Goal: Task Accomplishment & Management: Use online tool/utility

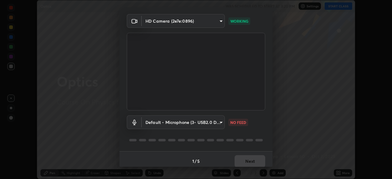
scroll to position [22, 0]
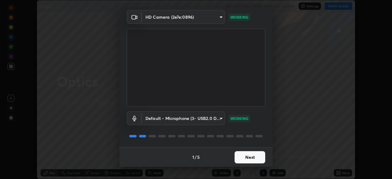
click at [252, 157] on button "Next" at bounding box center [249, 157] width 31 height 12
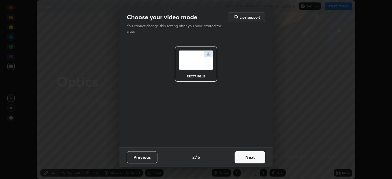
scroll to position [0, 0]
click at [252, 160] on button "Next" at bounding box center [249, 157] width 31 height 12
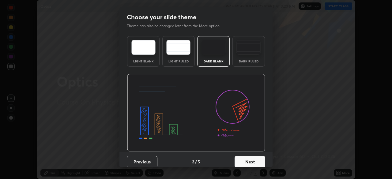
click at [250, 162] on button "Next" at bounding box center [249, 162] width 31 height 12
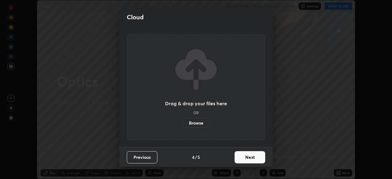
click at [248, 159] on button "Next" at bounding box center [249, 157] width 31 height 12
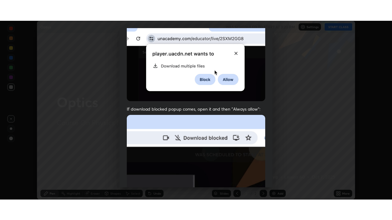
scroll to position [147, 0]
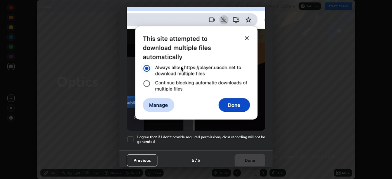
click at [129, 136] on div at bounding box center [130, 139] width 7 height 7
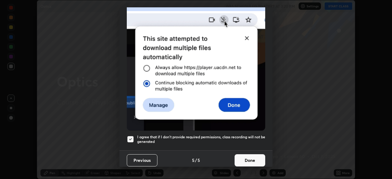
click at [250, 157] on button "Done" at bounding box center [249, 160] width 31 height 12
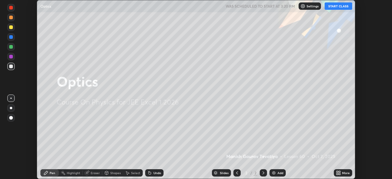
click at [342, 172] on div "More" at bounding box center [346, 172] width 8 height 3
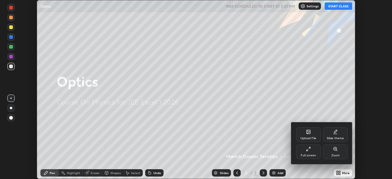
click at [312, 152] on div "Full screen" at bounding box center [308, 151] width 24 height 15
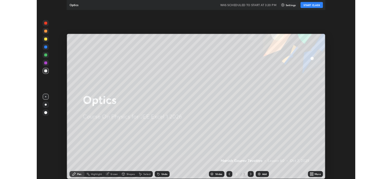
scroll to position [220, 392]
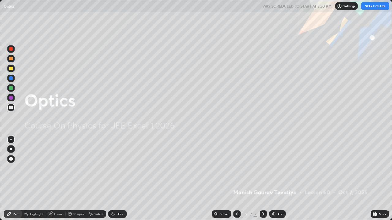
click at [373, 5] on button "START CLASS" at bounding box center [375, 5] width 28 height 7
click at [276, 179] on div "Add" at bounding box center [277, 214] width 16 height 7
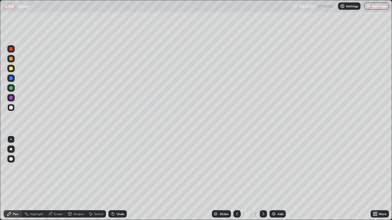
click at [11, 157] on div at bounding box center [10, 158] width 7 height 7
click at [76, 179] on div "Shapes" at bounding box center [78, 214] width 10 height 3
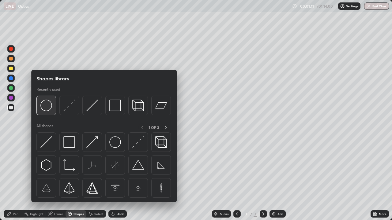
click at [48, 105] on img at bounding box center [46, 106] width 12 height 12
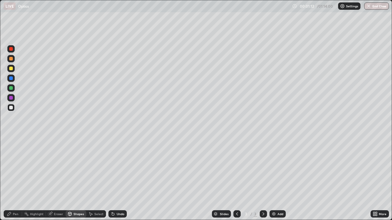
click at [114, 179] on icon at bounding box center [112, 214] width 5 height 5
click at [11, 68] on div at bounding box center [11, 69] width 4 height 4
click at [11, 49] on div at bounding box center [11, 49] width 4 height 4
click at [10, 77] on div at bounding box center [11, 79] width 4 height 4
click at [118, 179] on div "Undo" at bounding box center [121, 214] width 8 height 3
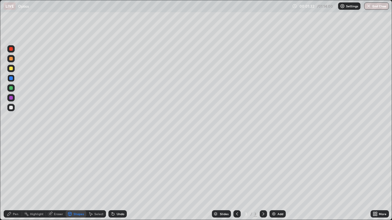
click at [15, 179] on div "Pen" at bounding box center [13, 214] width 18 height 7
click at [13, 71] on div at bounding box center [10, 68] width 7 height 7
click at [11, 49] on div at bounding box center [11, 49] width 4 height 4
click at [11, 69] on div at bounding box center [11, 69] width 4 height 4
click at [11, 88] on div at bounding box center [11, 88] width 4 height 4
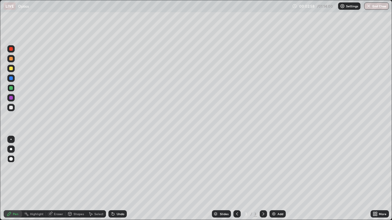
click at [117, 179] on div "Undo" at bounding box center [121, 214] width 8 height 3
click at [10, 71] on div at bounding box center [10, 68] width 7 height 7
click at [10, 108] on div at bounding box center [11, 108] width 4 height 4
click at [10, 48] on div at bounding box center [11, 49] width 4 height 4
click at [12, 77] on div at bounding box center [11, 79] width 4 height 4
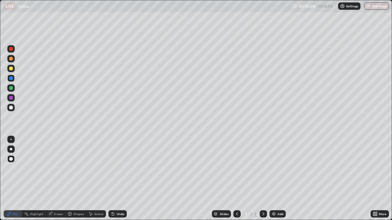
click at [11, 97] on div at bounding box center [11, 98] width 4 height 4
click at [11, 70] on div at bounding box center [11, 69] width 4 height 4
click at [120, 179] on div "Undo" at bounding box center [117, 214] width 18 height 7
click at [54, 179] on div "Eraser" at bounding box center [58, 214] width 9 height 3
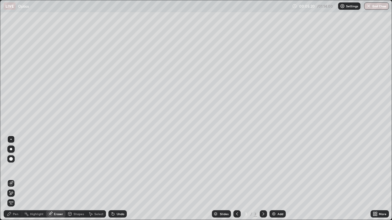
click at [14, 179] on div at bounding box center [10, 193] width 7 height 7
click at [14, 179] on div "Pen" at bounding box center [16, 214] width 6 height 3
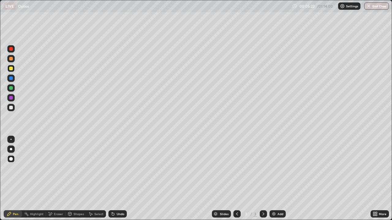
click at [13, 69] on div at bounding box center [11, 69] width 4 height 4
click at [12, 88] on div at bounding box center [11, 88] width 4 height 4
click at [11, 79] on div at bounding box center [11, 79] width 4 height 4
click at [11, 59] on div at bounding box center [11, 59] width 4 height 4
click at [277, 179] on div "Add" at bounding box center [280, 214] width 6 height 3
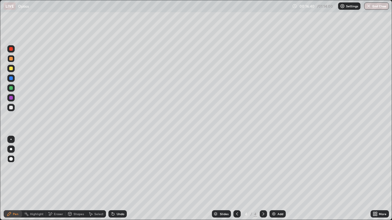
click at [8, 108] on div at bounding box center [10, 107] width 7 height 7
click at [117, 179] on div "Undo" at bounding box center [121, 214] width 8 height 3
click at [11, 49] on div at bounding box center [11, 49] width 4 height 4
click at [9, 107] on div at bounding box center [11, 108] width 4 height 4
click at [10, 69] on div at bounding box center [11, 69] width 4 height 4
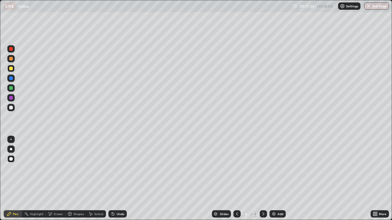
click at [11, 108] on div at bounding box center [11, 108] width 4 height 4
click at [11, 88] on div at bounding box center [11, 88] width 4 height 4
click at [10, 98] on div at bounding box center [11, 98] width 4 height 4
click at [10, 49] on div at bounding box center [11, 49] width 4 height 4
click at [12, 59] on div at bounding box center [11, 59] width 4 height 4
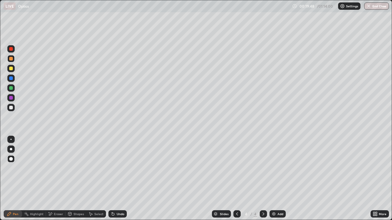
click at [10, 78] on div at bounding box center [11, 79] width 4 height 4
click at [13, 109] on div at bounding box center [10, 107] width 7 height 7
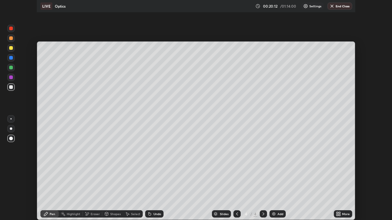
scroll to position [30424, 30211]
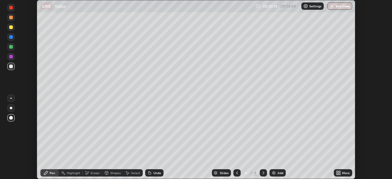
click at [342, 174] on div "More" at bounding box center [346, 172] width 8 height 3
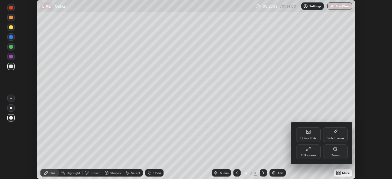
click at [311, 152] on div "Full screen" at bounding box center [308, 151] width 24 height 15
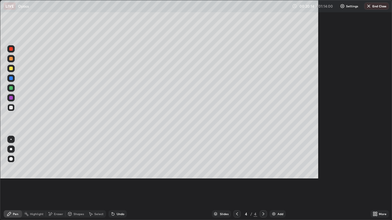
scroll to position [220, 392]
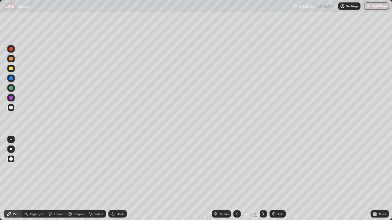
click at [12, 87] on div at bounding box center [11, 88] width 4 height 4
click at [12, 108] on div at bounding box center [11, 108] width 4 height 4
click at [120, 179] on div "Undo" at bounding box center [121, 214] width 8 height 3
click at [58, 179] on div "Eraser" at bounding box center [58, 214] width 9 height 3
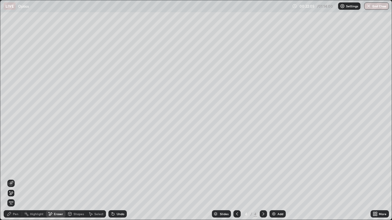
click at [12, 179] on icon at bounding box center [11, 183] width 5 height 5
click at [16, 179] on div "Pen" at bounding box center [16, 214] width 6 height 3
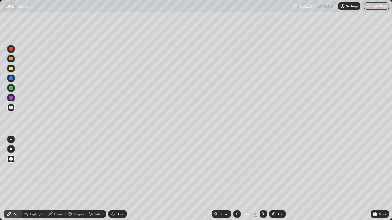
click at [54, 179] on div "Eraser" at bounding box center [58, 214] width 9 height 3
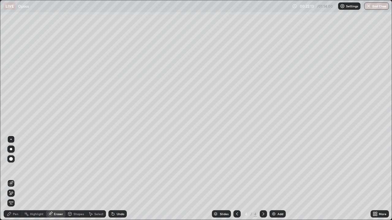
click at [13, 179] on div "Pen" at bounding box center [13, 214] width 18 height 7
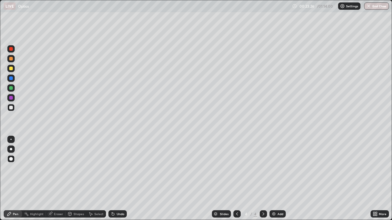
click at [115, 179] on div "Undo" at bounding box center [116, 214] width 21 height 12
click at [274, 179] on img at bounding box center [273, 214] width 5 height 5
click at [13, 69] on div at bounding box center [10, 68] width 7 height 7
click at [117, 179] on div "Undo" at bounding box center [117, 214] width 18 height 7
click at [10, 89] on div at bounding box center [11, 88] width 4 height 4
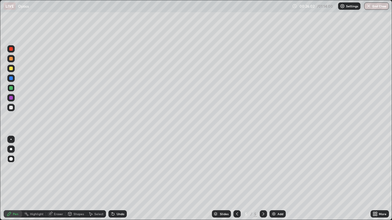
click at [11, 79] on div at bounding box center [11, 79] width 4 height 4
click at [11, 49] on div at bounding box center [11, 49] width 4 height 4
click at [11, 59] on div at bounding box center [11, 59] width 4 height 4
click at [12, 78] on div at bounding box center [11, 79] width 4 height 4
click at [12, 70] on div at bounding box center [11, 69] width 4 height 4
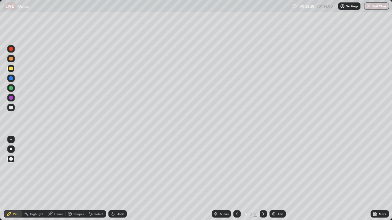
click at [12, 98] on div at bounding box center [11, 98] width 4 height 4
click at [117, 179] on div "Undo" at bounding box center [117, 214] width 18 height 7
click at [10, 108] on div at bounding box center [11, 108] width 4 height 4
click at [119, 179] on div "Undo" at bounding box center [121, 214] width 8 height 3
click at [117, 179] on div "Undo" at bounding box center [121, 214] width 8 height 3
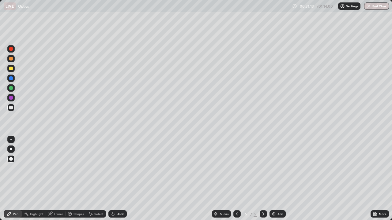
click at [117, 179] on div "Undo" at bounding box center [121, 214] width 8 height 3
click at [120, 179] on div "Undo" at bounding box center [121, 214] width 8 height 3
click at [121, 179] on div "Undo" at bounding box center [121, 214] width 8 height 3
click at [118, 179] on div "Undo" at bounding box center [121, 214] width 8 height 3
click at [117, 179] on div "Undo" at bounding box center [121, 214] width 8 height 3
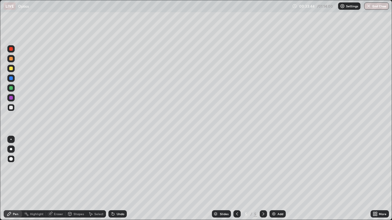
click at [12, 78] on div at bounding box center [11, 79] width 4 height 4
click at [12, 89] on div at bounding box center [11, 88] width 4 height 4
click at [277, 179] on div "Add" at bounding box center [280, 214] width 6 height 3
click at [12, 48] on div at bounding box center [11, 49] width 4 height 4
click at [12, 107] on div at bounding box center [11, 108] width 4 height 4
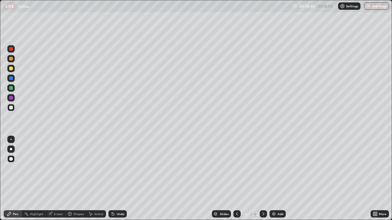
click at [11, 69] on div at bounding box center [11, 69] width 4 height 4
click at [236, 179] on icon at bounding box center [236, 214] width 5 height 5
click at [263, 179] on icon at bounding box center [263, 214] width 5 height 5
click at [10, 88] on div at bounding box center [11, 88] width 4 height 4
click at [236, 179] on icon at bounding box center [236, 214] width 5 height 5
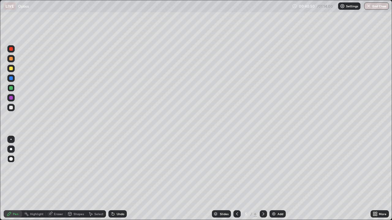
click at [12, 48] on div at bounding box center [11, 49] width 4 height 4
click at [263, 179] on icon at bounding box center [263, 214] width 5 height 5
click at [12, 59] on div at bounding box center [11, 59] width 4 height 4
click at [11, 108] on div at bounding box center [11, 108] width 4 height 4
click at [11, 98] on div at bounding box center [11, 98] width 4 height 4
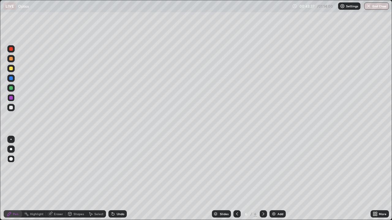
click at [117, 179] on div "Undo" at bounding box center [121, 214] width 8 height 3
click at [118, 179] on div "Undo" at bounding box center [121, 214] width 8 height 3
click at [12, 108] on div at bounding box center [11, 108] width 4 height 4
click at [276, 179] on div "Add" at bounding box center [277, 214] width 16 height 7
click at [10, 70] on div at bounding box center [11, 69] width 4 height 4
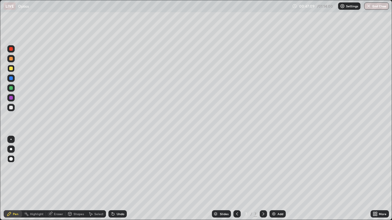
click at [11, 88] on div at bounding box center [11, 88] width 4 height 4
click at [11, 106] on div at bounding box center [11, 108] width 4 height 4
click at [10, 68] on div at bounding box center [11, 69] width 4 height 4
click at [13, 106] on div at bounding box center [11, 108] width 4 height 4
click at [12, 49] on div at bounding box center [11, 49] width 4 height 4
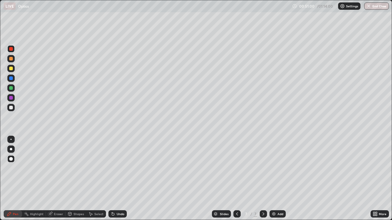
click at [11, 98] on div at bounding box center [11, 98] width 4 height 4
click at [237, 179] on icon at bounding box center [236, 214] width 5 height 5
click at [263, 179] on icon at bounding box center [263, 214] width 5 height 5
click at [11, 107] on div at bounding box center [11, 108] width 4 height 4
click at [275, 179] on img at bounding box center [273, 214] width 5 height 5
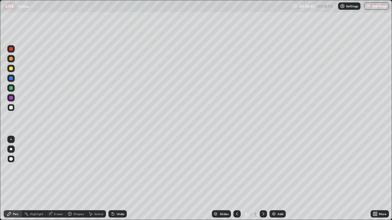
click at [12, 69] on div at bounding box center [11, 69] width 4 height 4
click at [12, 108] on div at bounding box center [11, 108] width 4 height 4
click at [11, 69] on div at bounding box center [11, 69] width 4 height 4
click at [120, 179] on div "Undo" at bounding box center [121, 214] width 8 height 3
click at [118, 179] on div "Undo" at bounding box center [121, 214] width 8 height 3
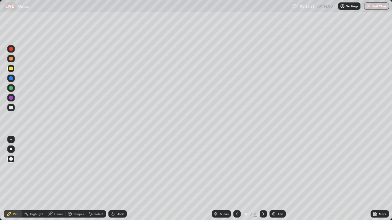
click at [118, 179] on div "Undo" at bounding box center [117, 214] width 18 height 7
click at [11, 50] on div at bounding box center [11, 49] width 4 height 4
click at [10, 99] on div at bounding box center [11, 98] width 4 height 4
click at [122, 179] on div "Undo" at bounding box center [121, 214] width 8 height 3
click at [121, 179] on div "Undo" at bounding box center [121, 214] width 8 height 3
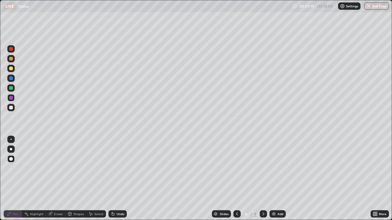
click at [118, 179] on div "Undo" at bounding box center [121, 214] width 8 height 3
click at [12, 107] on div at bounding box center [11, 108] width 4 height 4
click at [273, 179] on img at bounding box center [273, 214] width 5 height 5
click at [10, 69] on div at bounding box center [11, 69] width 4 height 4
click at [376, 8] on button "End Class" at bounding box center [376, 5] width 25 height 7
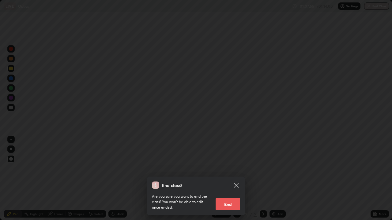
click at [228, 179] on button "End" at bounding box center [227, 204] width 24 height 12
